Goal: Information Seeking & Learning: Learn about a topic

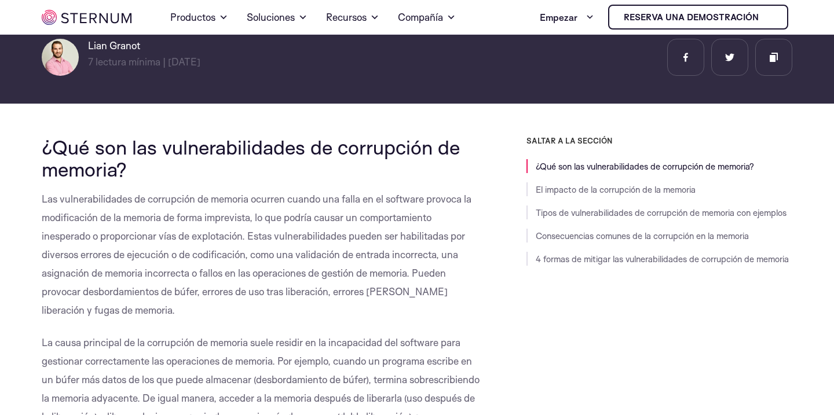
scroll to position [187, 0]
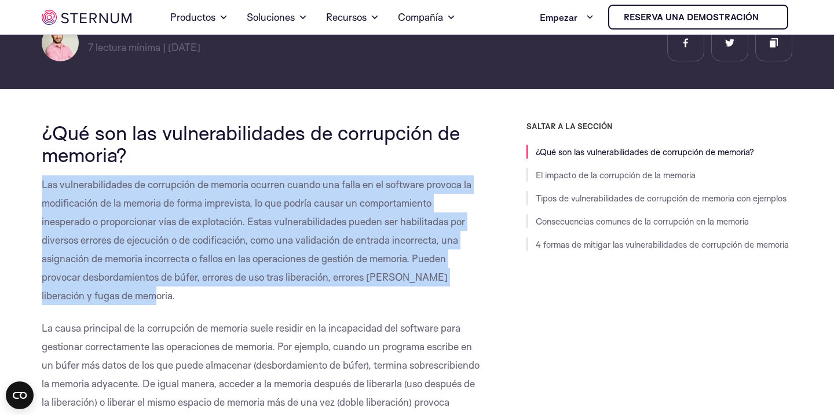
drag, startPoint x: 41, startPoint y: 177, endPoint x: 133, endPoint y: 292, distance: 147.6
click at [133, 292] on p "Las vulnerabilidades de corrupción de memoria ocurren cuando una falla en el so…" at bounding box center [261, 240] width 438 height 130
copy font "Las vulnerabilidades de corrupción de memoria ocurren cuando una falla en el so…"
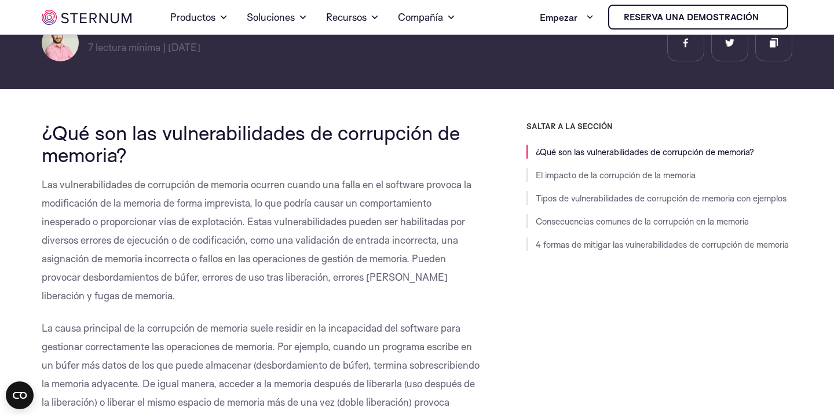
click at [127, 46] on font "lectura mínima |" at bounding box center [131, 47] width 70 height 12
